Goal: Information Seeking & Learning: Find specific fact

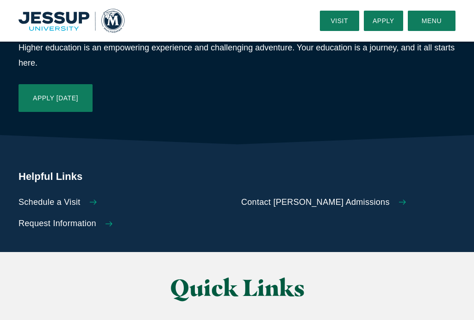
scroll to position [1854, 0]
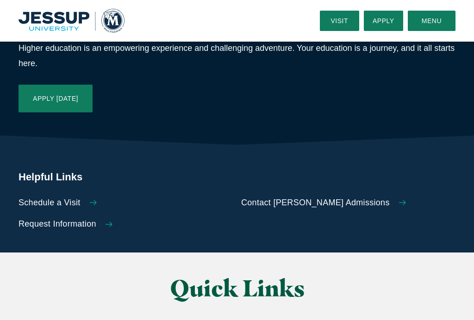
click at [81, 198] on link "Schedule a Visit" at bounding box center [126, 203] width 214 height 10
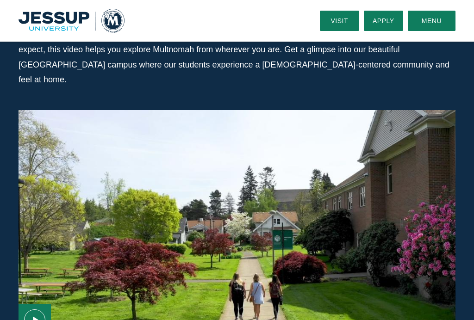
scroll to position [766, 0]
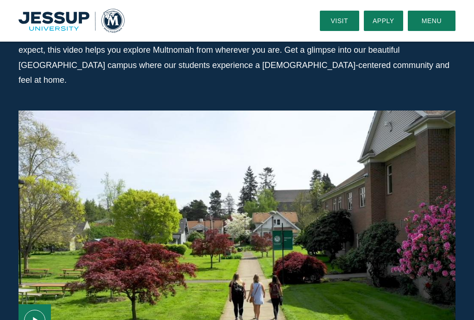
click at [340, 15] on link "Visit" at bounding box center [339, 21] width 39 height 20
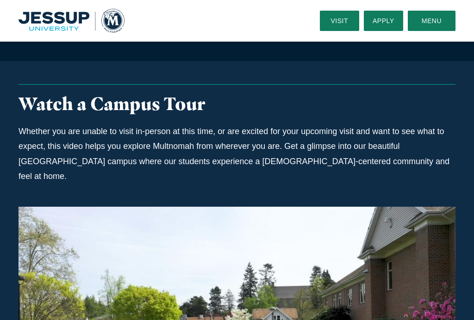
scroll to position [670, 0]
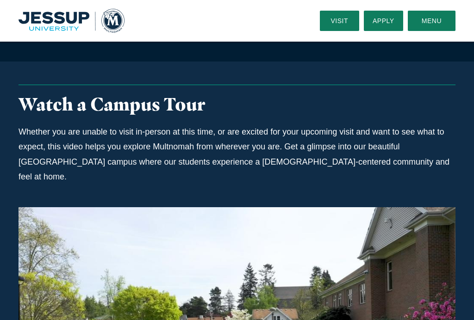
click at [429, 18] on button "Menu" at bounding box center [432, 21] width 48 height 20
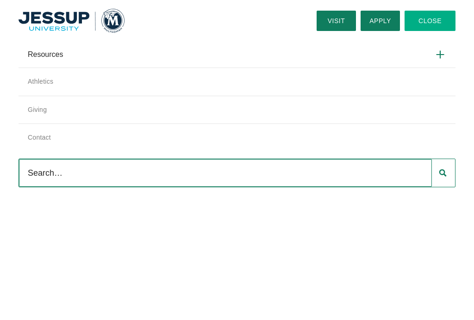
click at [43, 134] on link "Contact" at bounding box center [237, 138] width 437 height 28
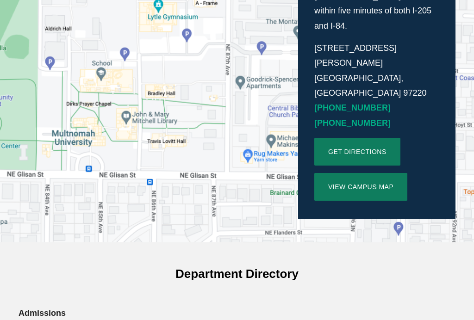
scroll to position [309, 0]
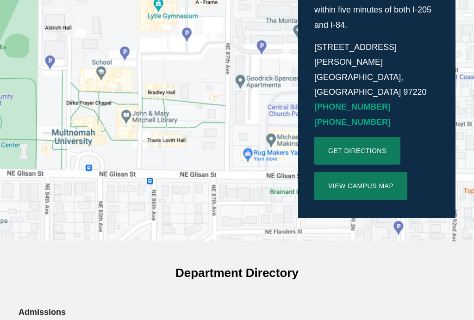
click at [385, 172] on link "View Campus Map" at bounding box center [360, 186] width 93 height 28
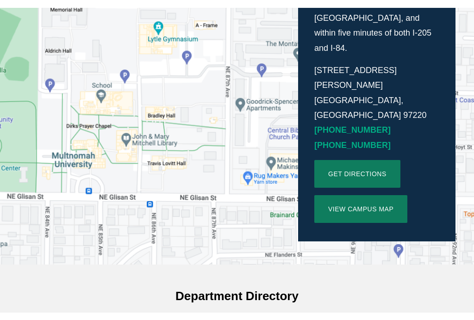
scroll to position [309, 0]
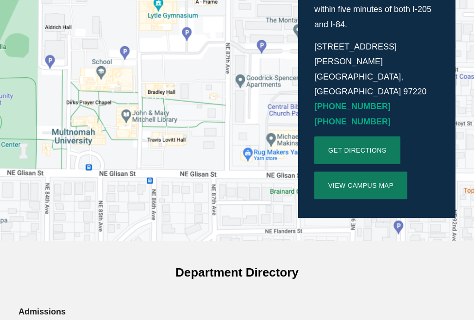
click at [377, 136] on link "Get directions" at bounding box center [357, 150] width 86 height 28
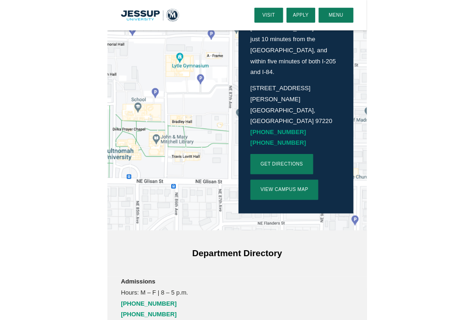
scroll to position [293, 0]
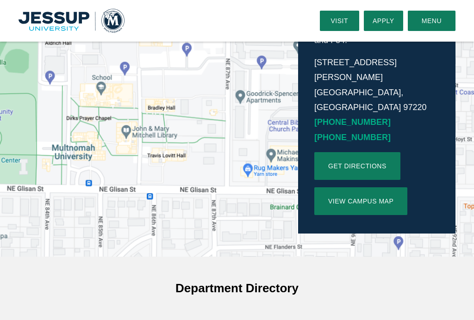
click at [436, 21] on button "Menu" at bounding box center [432, 21] width 48 height 20
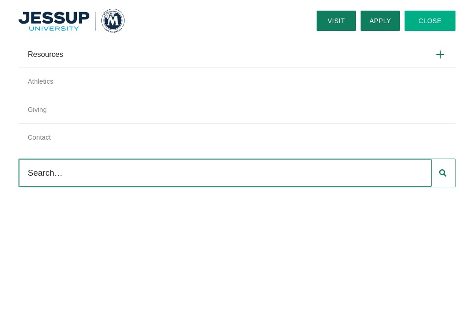
click at [78, 176] on input "Search" at bounding box center [225, 173] width 413 height 28
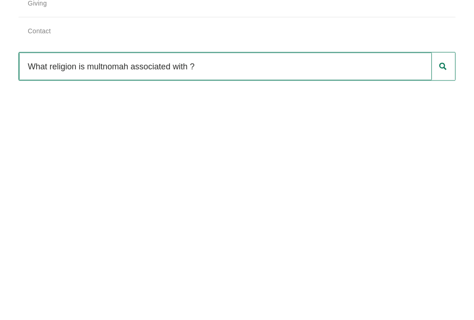
click at [131, 159] on input "What religion is multnomah associated with ?" at bounding box center [225, 173] width 413 height 28
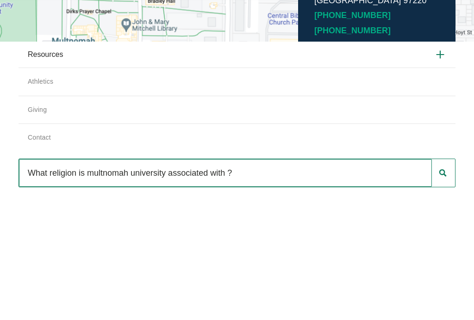
click at [263, 174] on input "What religion is multnomah university associated with ?" at bounding box center [225, 173] width 413 height 28
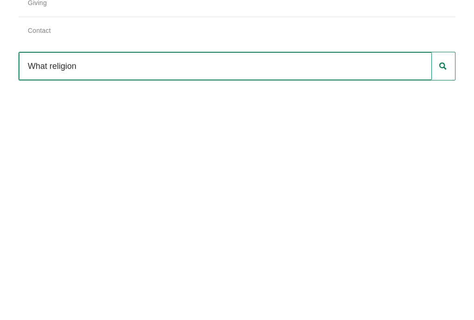
type input "What"
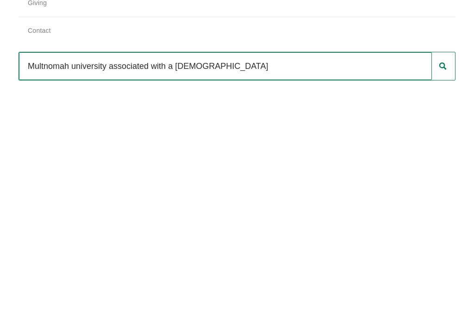
type input "Multnomah university associated with a church"
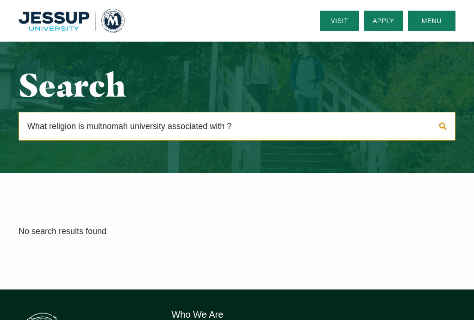
scroll to position [1, 0]
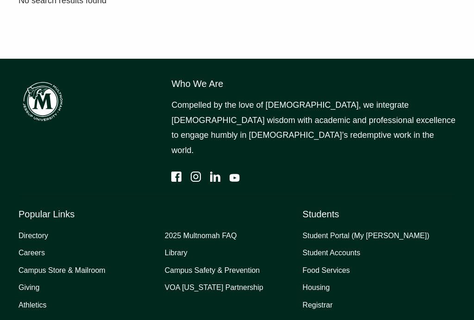
scroll to position [233, 0]
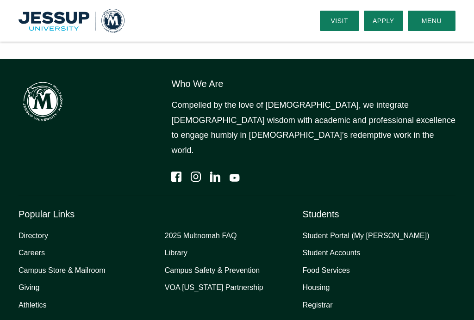
click at [226, 230] on link "2025 Multnomah FAQ" at bounding box center [201, 236] width 72 height 13
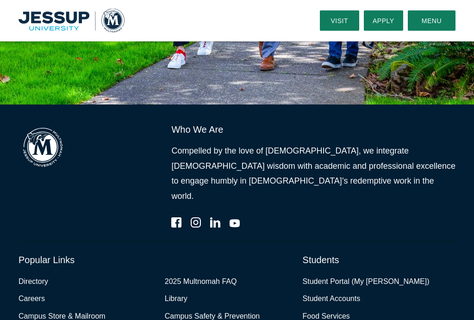
scroll to position [3008, 0]
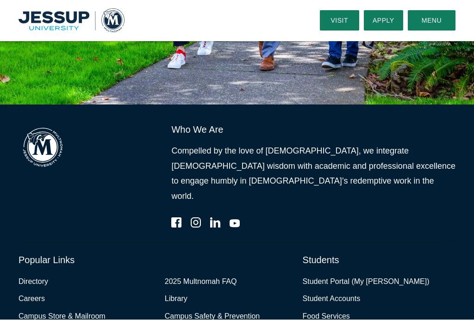
click at [34, 276] on link "Directory" at bounding box center [34, 282] width 30 height 13
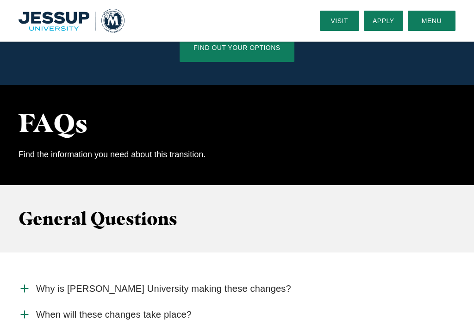
scroll to position [687, 0]
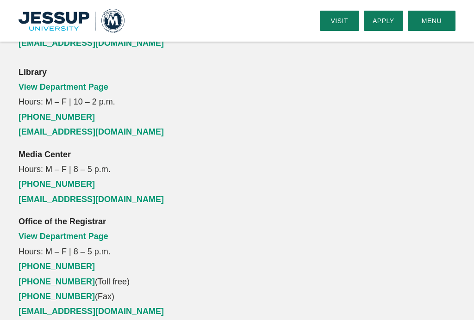
scroll to position [1763, 0]
